Goal: Find contact information: Find contact information

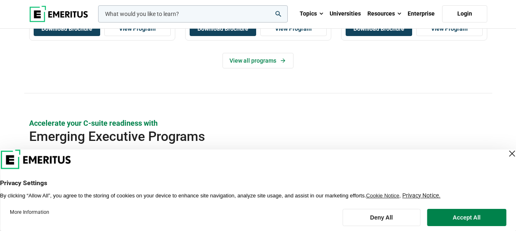
scroll to position [492, 0]
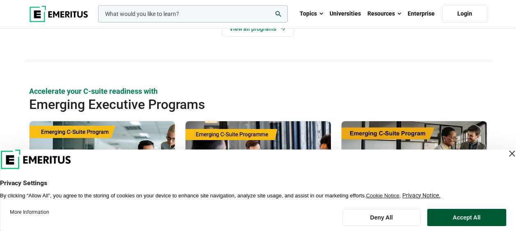
click at [444, 217] on button "Accept All" at bounding box center [466, 217] width 79 height 17
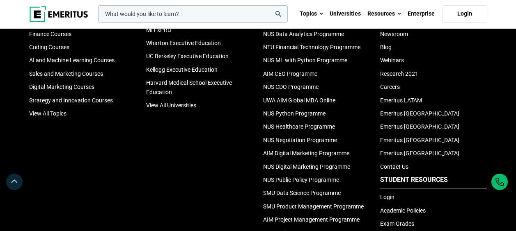
scroll to position [2799, 0]
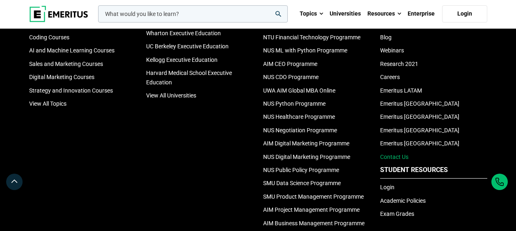
click at [395, 160] on link "Contact Us" at bounding box center [394, 157] width 28 height 7
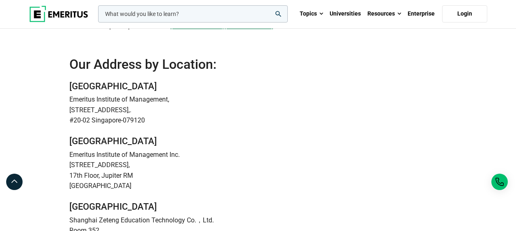
scroll to position [246, 0]
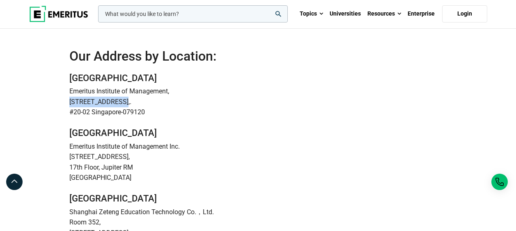
drag, startPoint x: 71, startPoint y: 102, endPoint x: 133, endPoint y: 103, distance: 62.0
click at [133, 103] on p "78 Shenton Way,." at bounding box center [257, 102] width 377 height 11
copy p "78 Shenton Way,."
click at [426, 224] on p "Room 352," at bounding box center [257, 222] width 377 height 11
